Goal: Find specific page/section

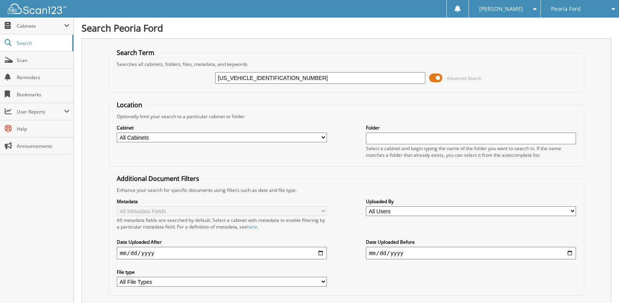
type input "[US_VEHICLE_IDENTIFICATION_NUMBER]"
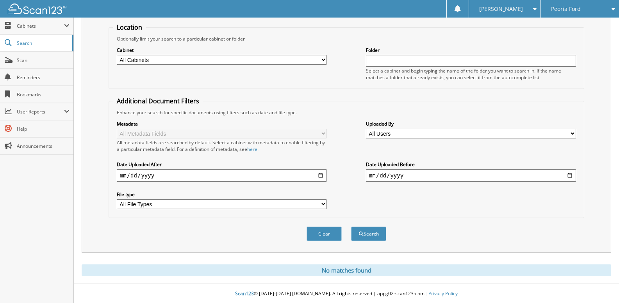
scroll to position [79, 0]
click at [33, 61] on span "Scan" at bounding box center [43, 60] width 53 height 7
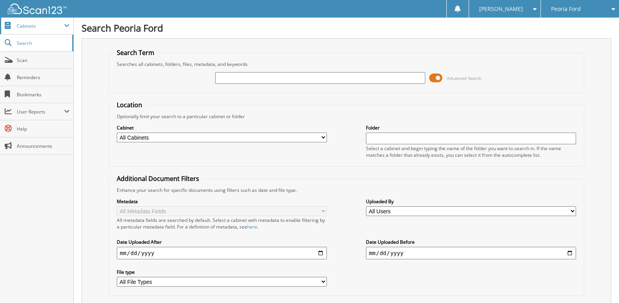
click at [44, 26] on span "Cabinets" at bounding box center [40, 26] width 47 height 7
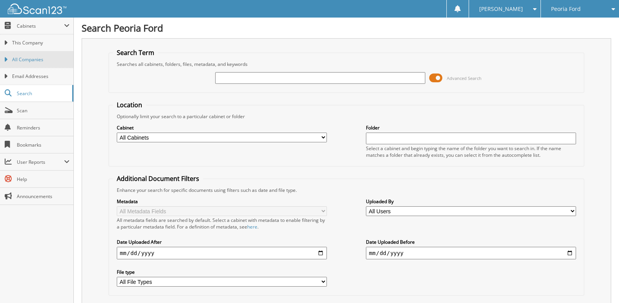
click at [43, 55] on link "All Companies" at bounding box center [36, 59] width 73 height 17
click at [51, 28] on span "Cabinets" at bounding box center [40, 26] width 47 height 7
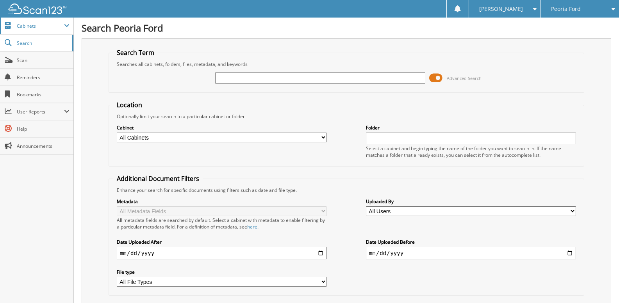
click at [51, 28] on span "Cabinets" at bounding box center [40, 26] width 47 height 7
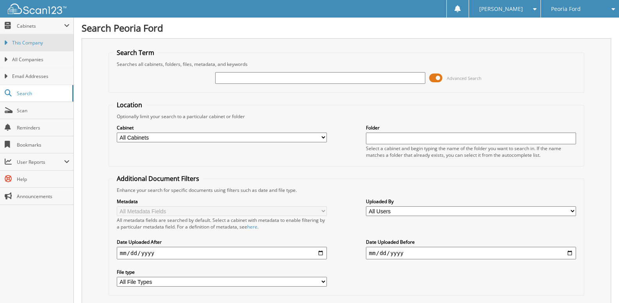
click at [46, 43] on span "This Company" at bounding box center [40, 42] width 57 height 7
